Goal: Check status: Check status

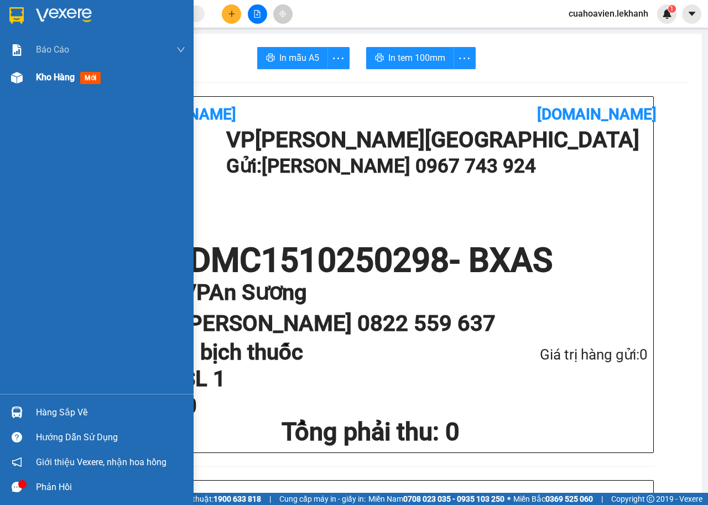
click at [71, 84] on div "Kho hàng mới" at bounding box center [70, 77] width 69 height 14
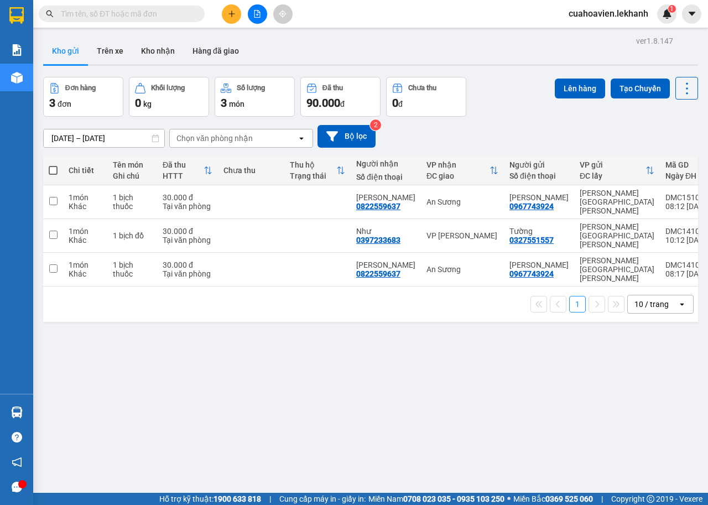
click at [57, 142] on input "[DATE] – [DATE]" at bounding box center [104, 138] width 121 height 18
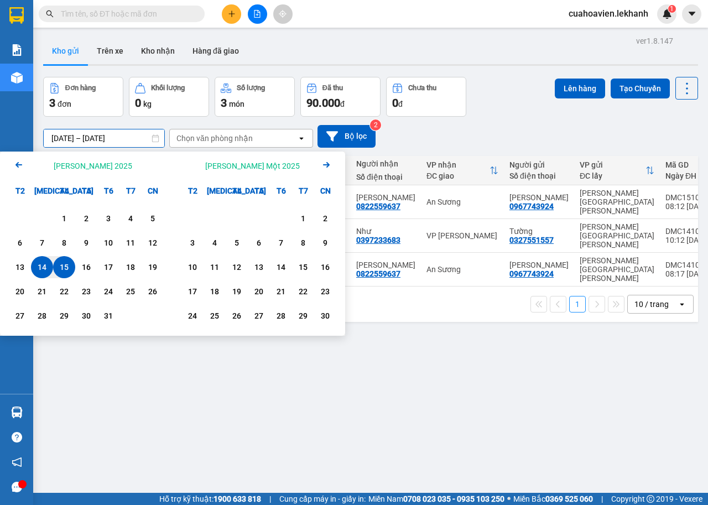
click at [60, 268] on div "15" at bounding box center [63, 266] width 15 height 13
click at [65, 267] on div "15" at bounding box center [63, 266] width 15 height 13
type input "[DATE] – [DATE]"
